Goal: Obtain resource: Download file/media

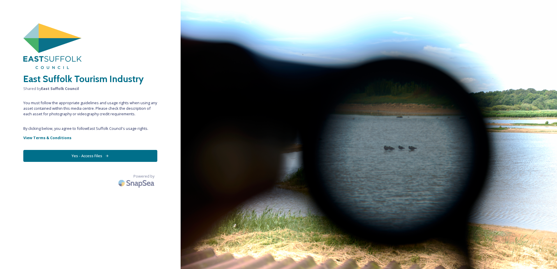
click at [93, 158] on button "Yes - Access Files" at bounding box center [90, 156] width 134 height 12
click at [92, 157] on button "Yes - Access Files" at bounding box center [90, 156] width 134 height 12
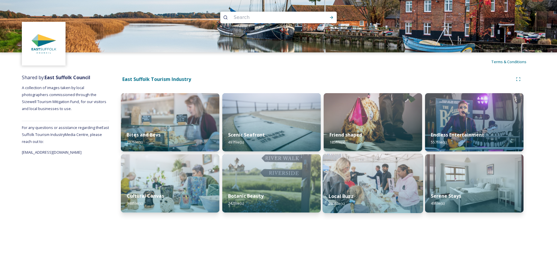
click at [367, 198] on div "Local Buzz 280 file(s)" at bounding box center [373, 200] width 101 height 27
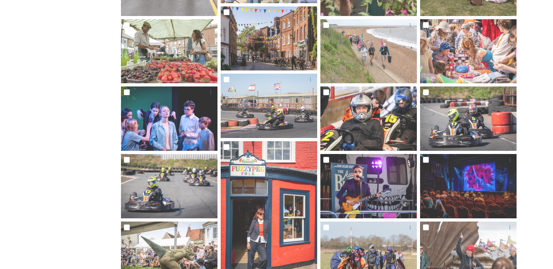
scroll to position [242, 0]
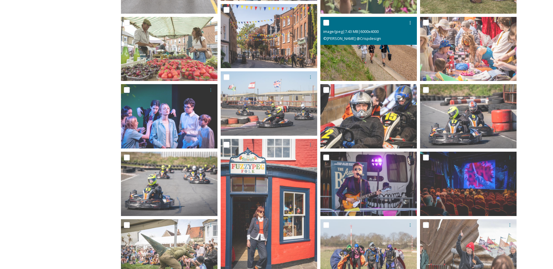
click at [381, 64] on img at bounding box center [368, 49] width 96 height 64
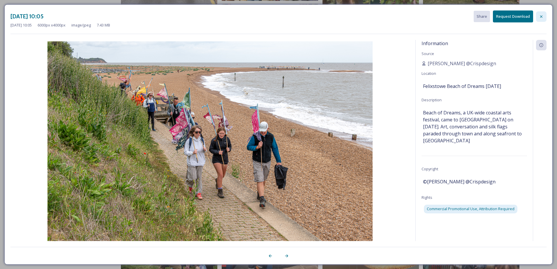
click at [542, 16] on icon at bounding box center [541, 16] width 2 height 2
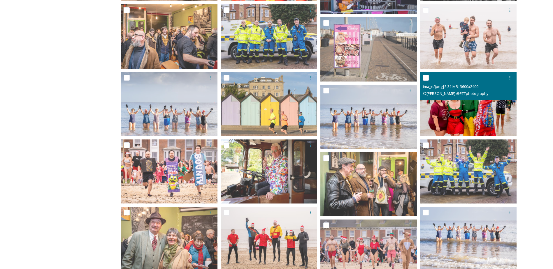
scroll to position [737, 0]
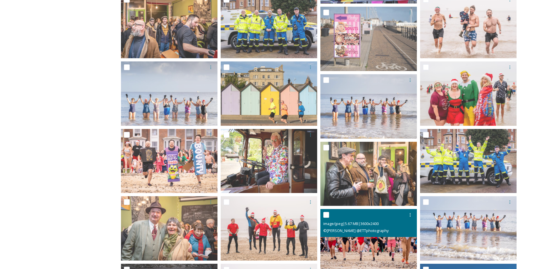
click at [372, 233] on span "© [PERSON_NAME] @ETTphotography" at bounding box center [355, 230] width 65 height 5
click at [375, 245] on img at bounding box center [368, 241] width 96 height 64
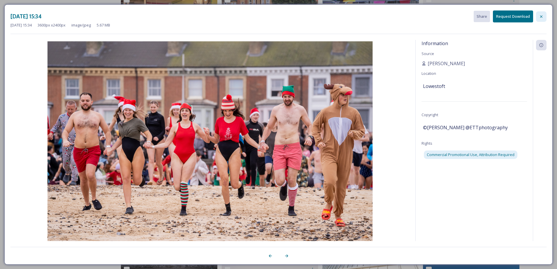
click at [542, 17] on icon at bounding box center [541, 16] width 5 height 5
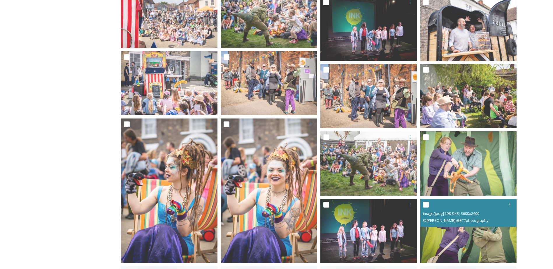
scroll to position [1378, 0]
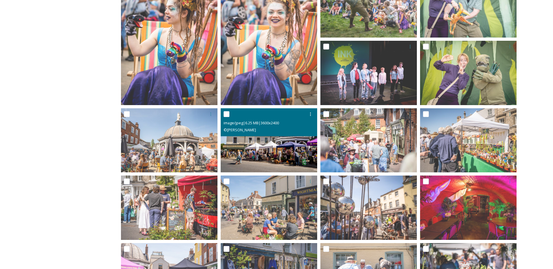
click at [269, 147] on img at bounding box center [269, 140] width 96 height 64
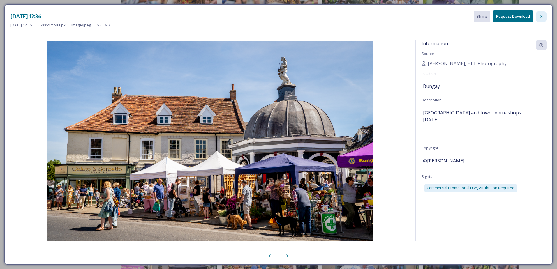
click at [541, 16] on icon at bounding box center [541, 16] width 2 height 2
